Goal: Task Accomplishment & Management: Manage account settings

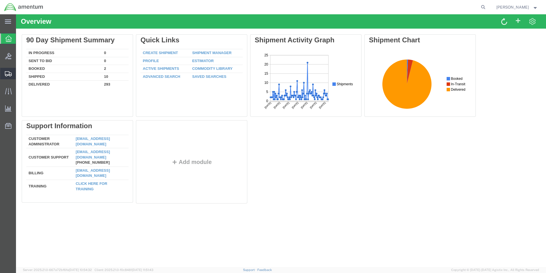
click at [7, 74] on icon at bounding box center [8, 73] width 7 height 5
click at [20, 73] on span "Shipments" at bounding box center [18, 73] width 4 height 11
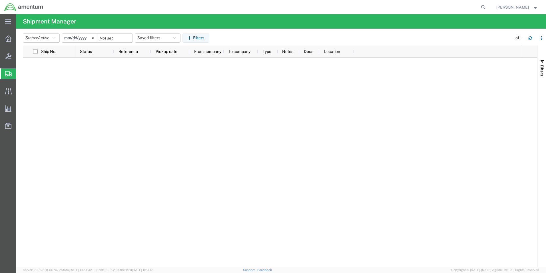
click at [20, 73] on span "Shipments" at bounding box center [18, 73] width 5 height 11
click at [20, 75] on span "Shipments" at bounding box center [18, 73] width 5 height 11
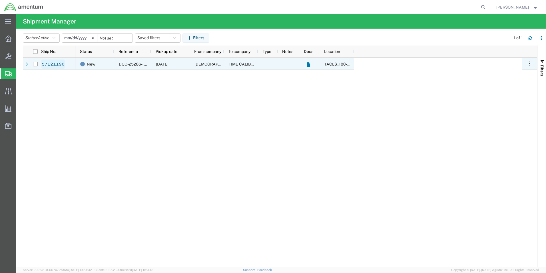
click at [56, 63] on link "57121190" at bounding box center [52, 63] width 23 height 9
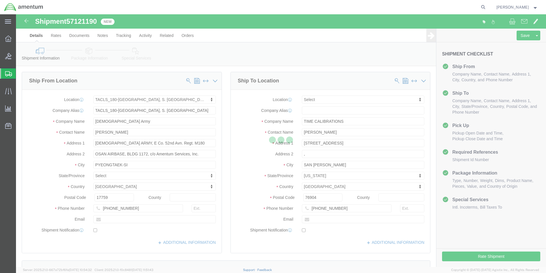
select select "42679"
select select
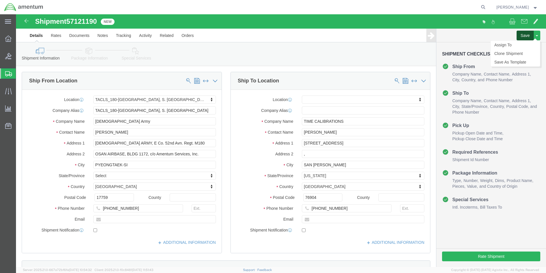
click button "Save"
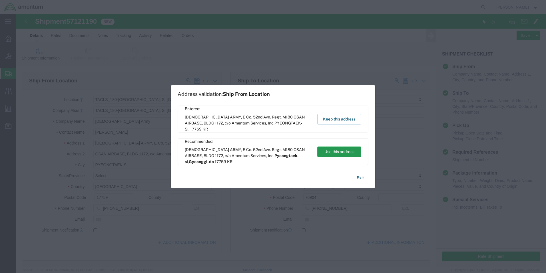
click at [340, 151] on button "Use this address" at bounding box center [340, 151] width 44 height 11
select select "13"
type input "Pyeongtaek-si"
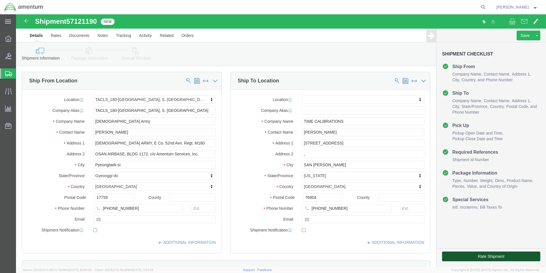
click button "Rate Shipment"
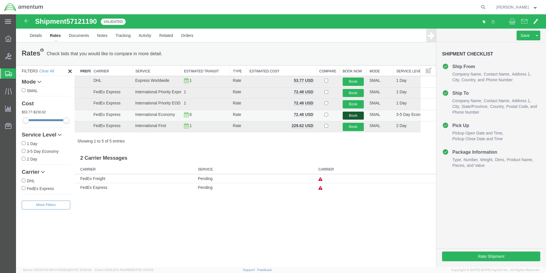
click at [353, 115] on button "Book" at bounding box center [353, 115] width 21 height 8
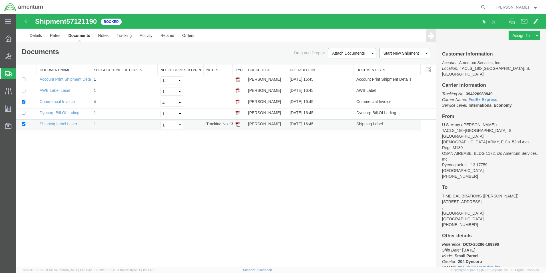
click at [239, 125] on img at bounding box center [238, 124] width 5 height 5
drag, startPoint x: 239, startPoint y: 90, endPoint x: 446, endPoint y: 92, distance: 207.2
click at [239, 90] on img at bounding box center [238, 90] width 5 height 5
click at [239, 113] on img at bounding box center [238, 113] width 5 height 5
click at [480, 91] on b "394220983949" at bounding box center [479, 93] width 27 height 5
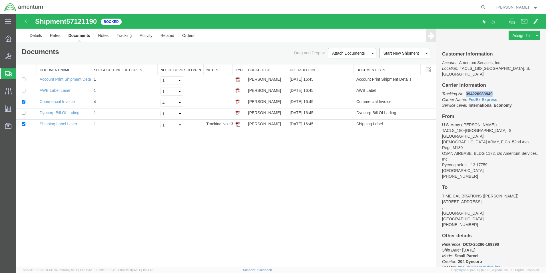
click at [480, 91] on b "394220983949" at bounding box center [479, 93] width 27 height 5
copy b "394220983949"
